Goal: Information Seeking & Learning: Learn about a topic

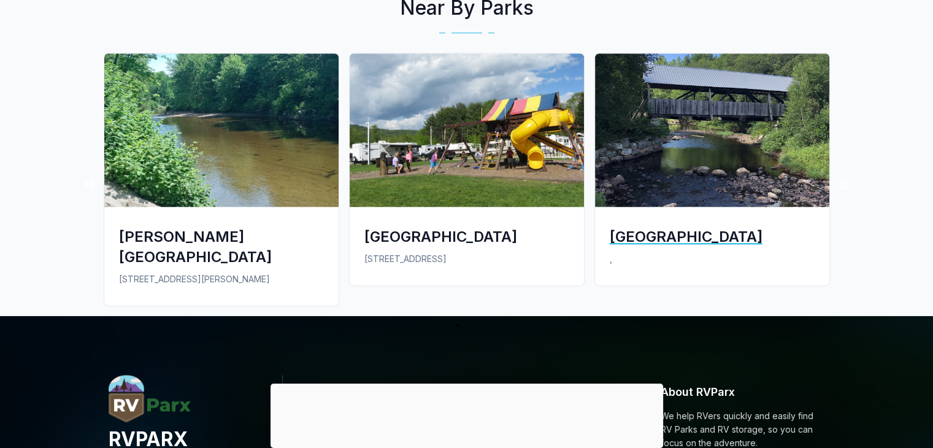
scroll to position [1104, 0]
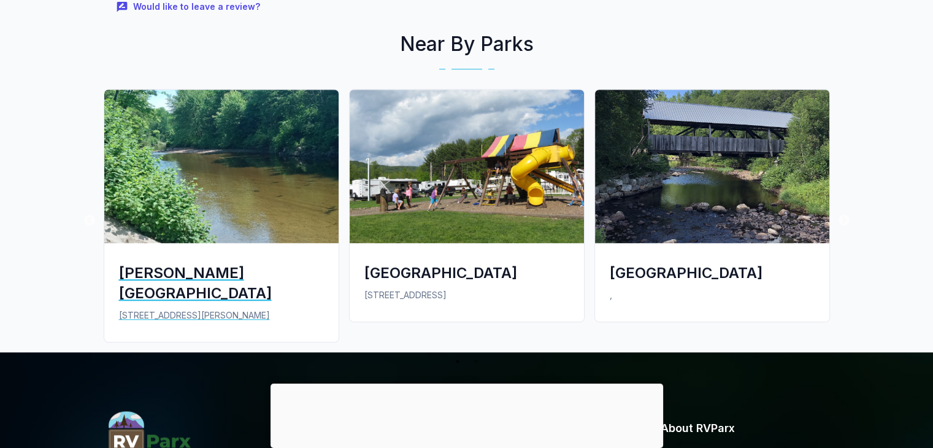
click at [243, 263] on div "[PERSON_NAME][GEOGRAPHIC_DATA]" at bounding box center [221, 283] width 205 height 40
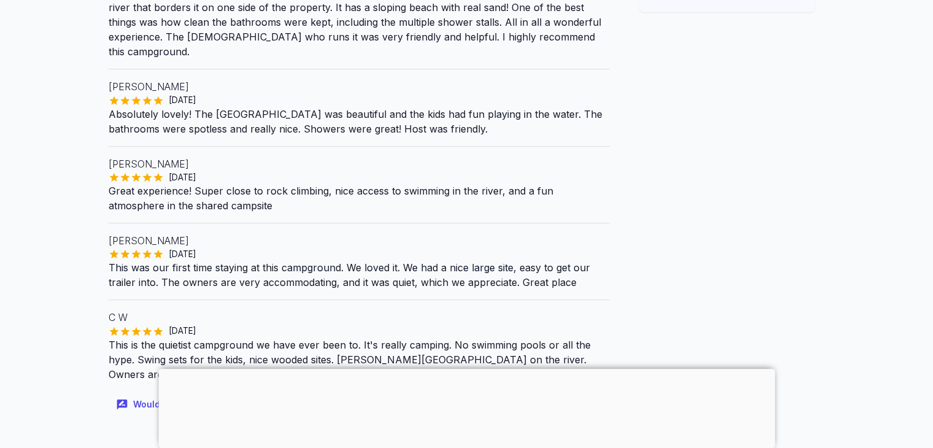
scroll to position [368, 0]
